Goal: Find specific page/section: Find specific page/section

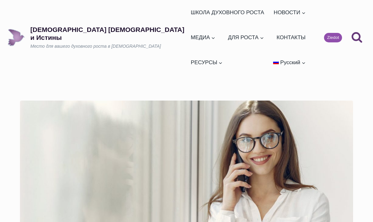
click at [271, 32] on link "Ежедневные слова" at bounding box center [302, 30] width 63 height 17
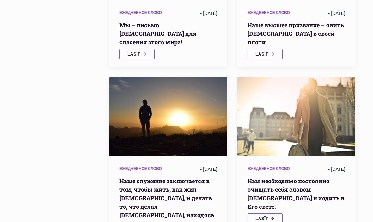
scroll to position [583, 0]
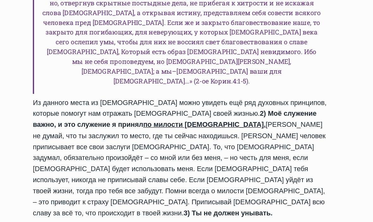
scroll to position [555, 0]
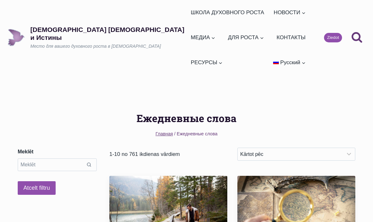
click at [225, 61] on link "Семинары" at bounding box center [256, 55] width 63 height 17
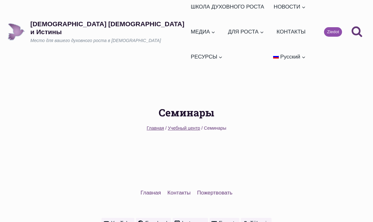
scroll to position [13, 0]
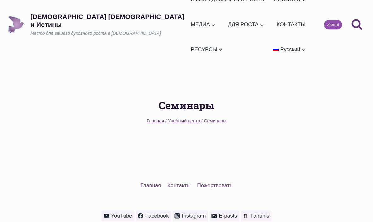
click at [183, 118] on span "Учебный центр" at bounding box center [184, 120] width 32 height 5
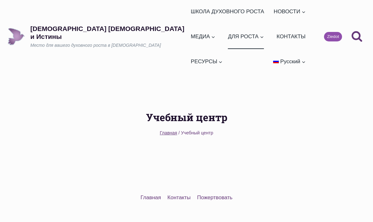
scroll to position [13, 0]
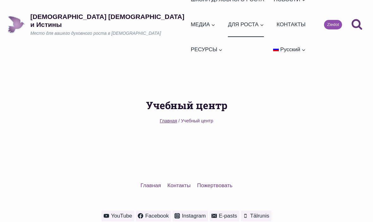
click at [225, 37] on button "Дочерние меню РЕСУРСЫ" at bounding box center [206, 49] width 37 height 25
click at [246, 96] on link "Электронные книги" at bounding box center [219, 104] width 63 height 17
